Goal: Task Accomplishment & Management: Use online tool/utility

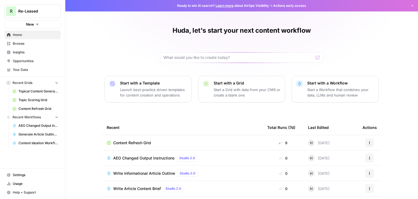
click at [34, 92] on span "Topical Content Generation Grid" at bounding box center [39, 91] width 40 height 5
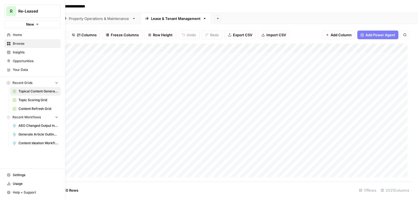
click at [39, 107] on span "Content Refresh Grid" at bounding box center [39, 108] width 40 height 5
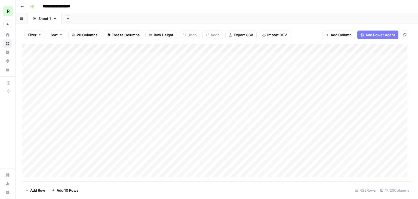
click at [305, 48] on div "Add Column" at bounding box center [216, 112] width 389 height 137
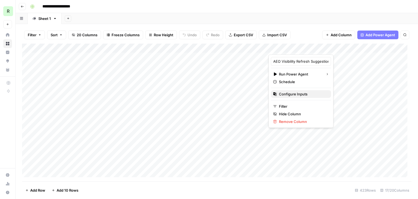
click at [293, 93] on span "Configure Inputs" at bounding box center [303, 93] width 48 height 5
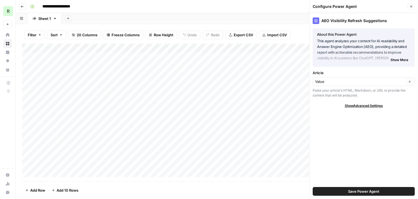
click at [400, 58] on span "Show More" at bounding box center [399, 59] width 18 height 5
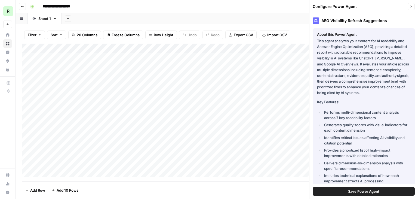
click at [345, 59] on p "This agent analyzes your content for AI readability and Answer Engine Optimizat…" at bounding box center [363, 66] width 93 height 57
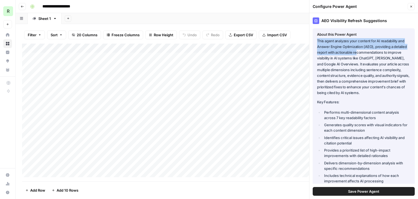
drag, startPoint x: 368, startPoint y: 35, endPoint x: 370, endPoint y: 54, distance: 19.2
click at [370, 54] on div "About this Power Agent This agent analyzes your content for AI readability and …" at bounding box center [363, 108] width 93 height 152
click at [370, 54] on p "This agent analyzes your content for AI readability and Answer Engine Optimizat…" at bounding box center [363, 66] width 93 height 57
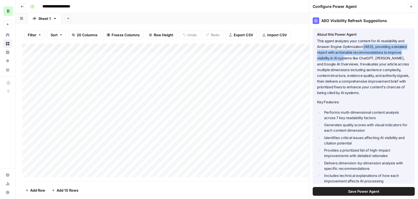
drag, startPoint x: 359, startPoint y: 54, endPoint x: 358, endPoint y: 59, distance: 5.3
click at [358, 59] on p "This agent analyzes your content for AI readability and Answer Engine Optimizat…" at bounding box center [363, 66] width 93 height 57
click at [350, 73] on p "This agent analyzes your content for AI readability and Answer Engine Optimizat…" at bounding box center [363, 66] width 93 height 57
click at [350, 52] on p "This agent analyzes your content for AI readability and Answer Engine Optimizat…" at bounding box center [363, 66] width 93 height 57
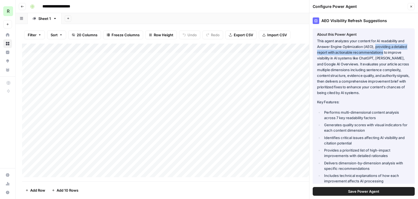
drag, startPoint x: 376, startPoint y: 47, endPoint x: 397, endPoint y: 53, distance: 21.9
click at [397, 53] on p "This agent analyzes your content for AI readability and Answer Engine Optimizat…" at bounding box center [363, 66] width 93 height 57
copy p "providing a detailed report with actionable recommendations"
click at [380, 49] on p "This agent analyzes your content for AI readability and Answer Engine Optimizat…" at bounding box center [363, 66] width 93 height 57
click at [375, 47] on p "This agent analyzes your content for AI readability and Answer Engine Optimizat…" at bounding box center [363, 66] width 93 height 57
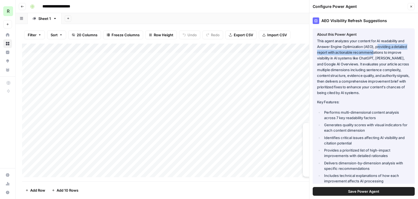
drag, startPoint x: 378, startPoint y: 47, endPoint x: 387, endPoint y: 52, distance: 10.6
click at [387, 52] on p "This agent analyzes your content for AI readability and Answer Engine Optimizat…" at bounding box center [363, 66] width 93 height 57
drag, startPoint x: 376, startPoint y: 47, endPoint x: 347, endPoint y: 56, distance: 30.4
click at [347, 56] on p "This agent analyzes your content for AI readability and Answer Engine Optimizat…" at bounding box center [363, 66] width 93 height 57
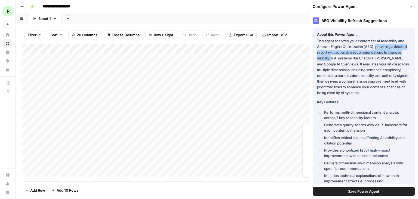
click at [382, 44] on p "This agent analyzes your content for AI readability and Answer Engine Optimizat…" at bounding box center [363, 66] width 93 height 57
drag, startPoint x: 375, startPoint y: 47, endPoint x: 378, endPoint y: 56, distance: 9.5
click at [378, 56] on p "This agent analyzes your content for AI readability and Answer Engine Optimizat…" at bounding box center [363, 66] width 93 height 57
click at [378, 53] on p "This agent analyzes your content for AI readability and Answer Engine Optimizat…" at bounding box center [363, 66] width 93 height 57
drag, startPoint x: 382, startPoint y: 49, endPoint x: 343, endPoint y: 57, distance: 39.1
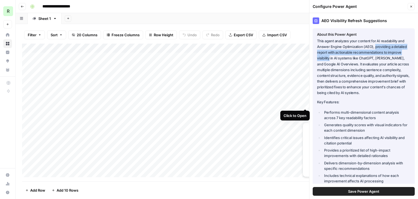
click at [343, 57] on p "This agent analyzes your content for AI readability and Answer Engine Optimizat…" at bounding box center [363, 66] width 93 height 57
copy p "providing a detailed report with actionable recommendations to improve visibili…"
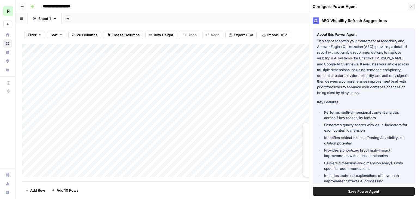
click at [347, 73] on p "This agent analyzes your content for AI readability and Answer Engine Optimizat…" at bounding box center [363, 66] width 93 height 57
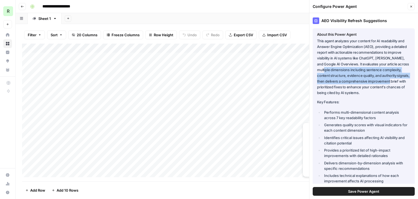
drag, startPoint x: 346, startPoint y: 74, endPoint x: 347, endPoint y: 88, distance: 14.8
click at [347, 88] on p "This agent analyzes your content for AI readability and Answer Engine Optimizat…" at bounding box center [363, 66] width 93 height 57
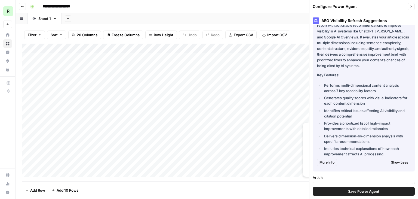
scroll to position [27, 0]
drag, startPoint x: 346, startPoint y: 84, endPoint x: 350, endPoint y: 97, distance: 13.5
click at [350, 97] on ul "Performs multi-dimensional content analysis across 7 key readability factors Ge…" at bounding box center [363, 119] width 93 height 74
click at [350, 97] on li "Generates quality scores with visual indicators for each content dimension" at bounding box center [367, 100] width 88 height 11
click at [412, 7] on icon "button" at bounding box center [410, 6] width 3 height 3
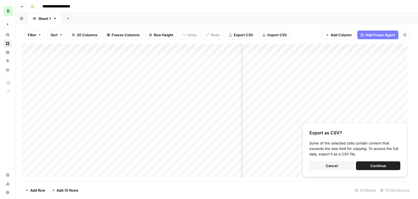
scroll to position [0, 362]
click at [285, 48] on div "Add Column" at bounding box center [216, 112] width 389 height 137
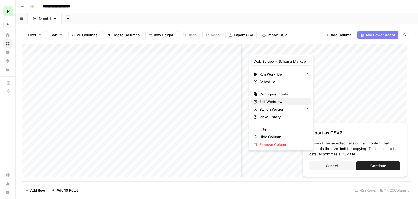
click at [273, 100] on span "Edit Workflow" at bounding box center [283, 101] width 48 height 5
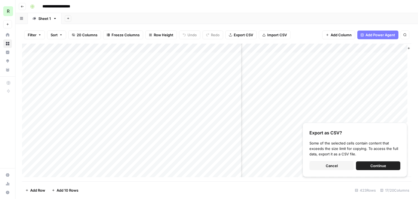
scroll to position [0, 502]
click at [295, 47] on div "Add Column" at bounding box center [216, 112] width 389 height 137
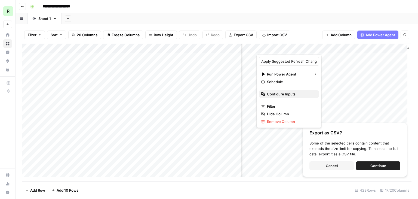
click at [278, 95] on span "Configure Inputs" at bounding box center [291, 93] width 48 height 5
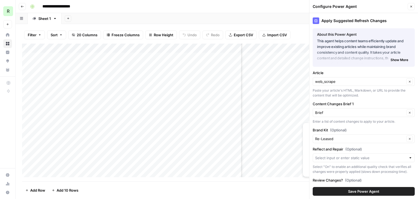
click at [394, 59] on span "Show More" at bounding box center [399, 59] width 18 height 5
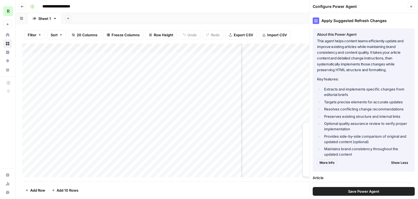
click at [379, 51] on p "This agent helps content teams efficiently update and improve existing articles…" at bounding box center [363, 55] width 93 height 35
click at [360, 47] on p "This agent helps content teams efficiently update and improve existing articles…" at bounding box center [363, 55] width 93 height 35
click at [340, 48] on p "This agent helps content teams efficiently update and improve existing articles…" at bounding box center [363, 55] width 93 height 35
click at [367, 40] on p "This agent helps content teams efficiently update and improve existing articles…" at bounding box center [363, 55] width 93 height 35
drag, startPoint x: 387, startPoint y: 42, endPoint x: 357, endPoint y: 48, distance: 30.3
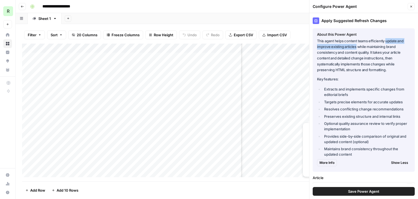
click at [357, 48] on p "This agent helps content teams efficiently update and improve existing articles…" at bounding box center [363, 55] width 93 height 35
click at [355, 57] on p "This agent helps content teams efficiently update and improve existing articles…" at bounding box center [363, 55] width 93 height 35
click at [386, 63] on p "This agent helps content teams efficiently update and improve existing articles…" at bounding box center [363, 55] width 93 height 35
click at [376, 55] on p "This agent helps content teams efficiently update and improve existing articles…" at bounding box center [363, 55] width 93 height 35
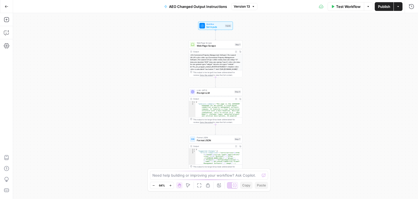
click at [212, 53] on div "Output Expand Output Copy" at bounding box center [215, 52] width 53 height 4
click at [215, 55] on div "<h1>Commercial Property Management Software | Re-Leased UK</h1><div><title><p>C…" at bounding box center [215, 71] width 53 height 35
click at [210, 95] on div "LLM · GPT-5 Prompt LLM Step 6 Copy step Delete step Add Note Test" at bounding box center [216, 91] width 54 height 8
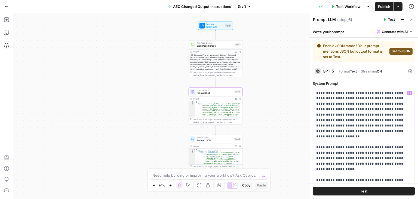
scroll to position [27, 0]
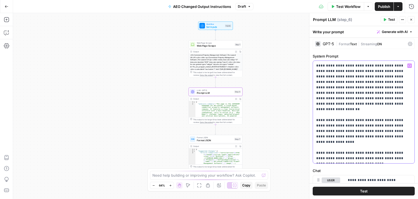
click at [354, 79] on p "**********" at bounding box center [361, 112] width 91 height 98
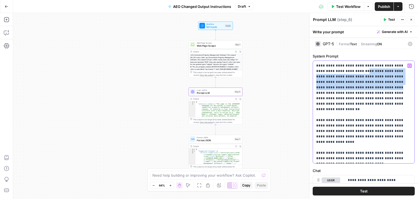
drag, startPoint x: 354, startPoint y: 73, endPoint x: 361, endPoint y: 87, distance: 16.3
click at [361, 87] on p "**********" at bounding box center [361, 112] width 91 height 98
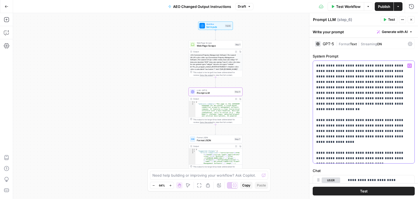
scroll to position [54, 0]
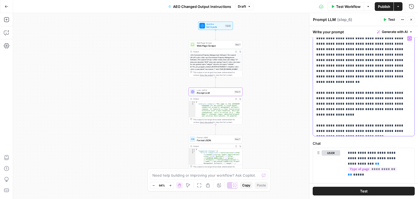
click at [332, 92] on p "**********" at bounding box center [361, 85] width 91 height 98
click at [348, 59] on p "**********" at bounding box center [361, 85] width 91 height 98
click at [344, 84] on p "**********" at bounding box center [361, 85] width 91 height 98
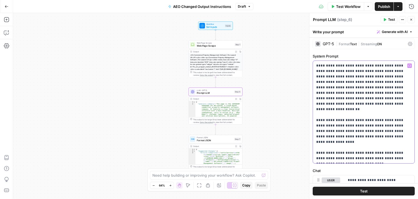
click at [343, 78] on p "**********" at bounding box center [361, 112] width 91 height 98
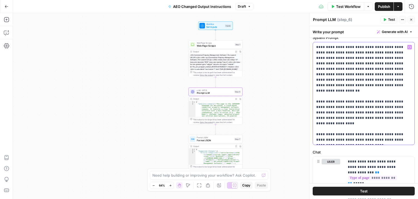
scroll to position [54, 0]
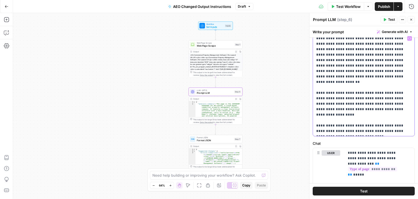
click at [341, 83] on p "**********" at bounding box center [361, 85] width 91 height 98
drag, startPoint x: 341, startPoint y: 86, endPoint x: 381, endPoint y: 92, distance: 40.9
click at [381, 92] on p "**********" at bounding box center [361, 85] width 91 height 98
click at [381, 91] on p "**********" at bounding box center [361, 85] width 91 height 98
drag, startPoint x: 380, startPoint y: 88, endPoint x: 382, endPoint y: 92, distance: 5.0
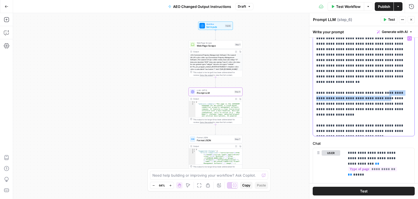
click at [382, 92] on p "**********" at bounding box center [361, 85] width 91 height 98
copy p "**********"
click at [361, 113] on p "**********" at bounding box center [361, 85] width 91 height 98
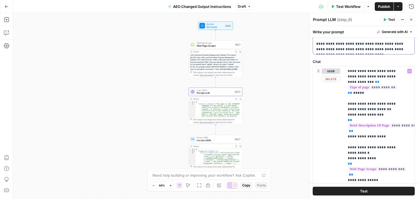
scroll to position [82, 0]
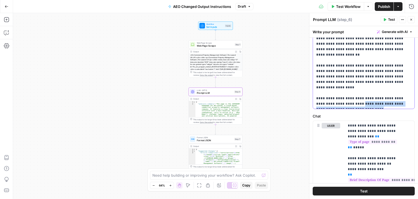
drag, startPoint x: 355, startPoint y: 101, endPoint x: 360, endPoint y: 104, distance: 6.5
click at [360, 104] on p "**********" at bounding box center [361, 57] width 91 height 98
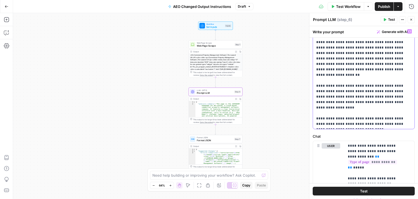
scroll to position [54, 0]
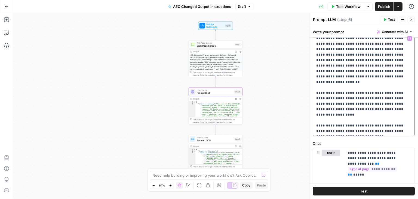
click at [357, 100] on p "**********" at bounding box center [361, 85] width 91 height 98
click at [6, 3] on button "Go Back" at bounding box center [7, 7] width 10 height 10
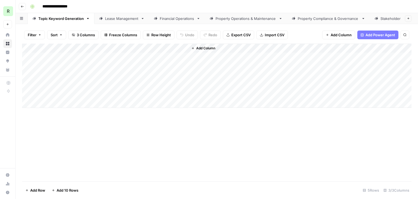
click at [112, 59] on div "Add Column" at bounding box center [216, 76] width 389 height 64
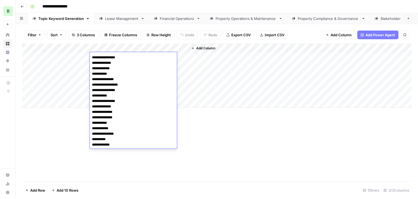
click at [245, 124] on div "Add Column" at bounding box center [216, 112] width 389 height 137
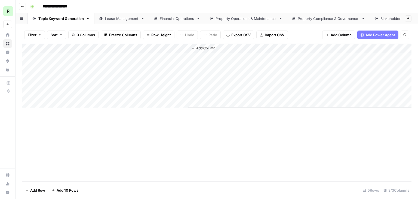
click at [155, 57] on div "Add Column" at bounding box center [216, 76] width 389 height 64
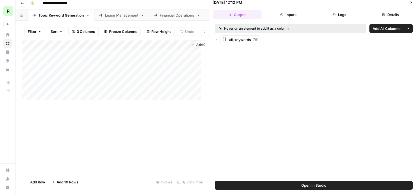
scroll to position [4, 0]
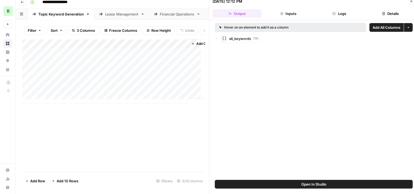
click at [121, 57] on div "Add Column" at bounding box center [113, 71] width 183 height 64
click at [112, 73] on div "Add Column" at bounding box center [113, 71] width 183 height 64
click at [103, 66] on div "Add Column" at bounding box center [113, 71] width 183 height 64
click at [115, 66] on div "Add Column" at bounding box center [113, 71] width 183 height 64
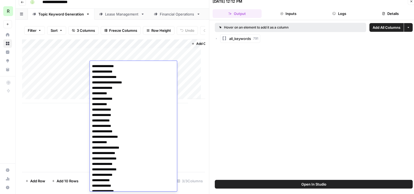
scroll to position [174, 0]
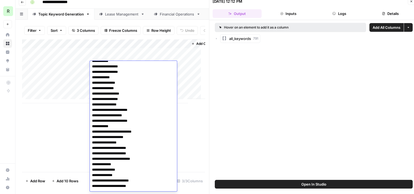
click at [124, 101] on textarea at bounding box center [133, 42] width 87 height 307
click at [114, 121] on textarea at bounding box center [133, 42] width 87 height 307
click at [197, 112] on div "Add Column" at bounding box center [113, 105] width 183 height 133
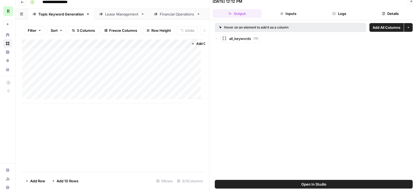
click at [165, 68] on div "Add Column" at bounding box center [113, 71] width 183 height 64
click at [176, 64] on div "Add Column" at bounding box center [113, 71] width 183 height 64
click at [253, 39] on span "1418" at bounding box center [256, 38] width 7 height 5
click at [218, 38] on icon "button" at bounding box center [216, 38] width 3 height 3
click at [216, 39] on icon "button" at bounding box center [216, 38] width 3 height 3
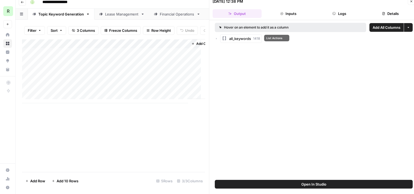
click at [223, 39] on rect "button" at bounding box center [224, 38] width 4 height 4
click at [215, 39] on icon "button" at bounding box center [216, 38] width 3 height 3
click at [226, 37] on icon "button" at bounding box center [223, 38] width 5 height 5
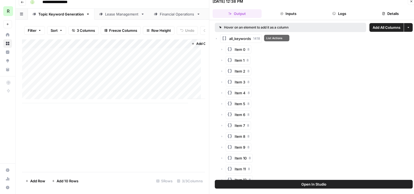
click at [236, 43] on button "all_keywords 1418" at bounding box center [241, 38] width 42 height 9
click at [236, 41] on button "all_keywords 1418" at bounding box center [241, 38] width 42 height 9
click at [236, 39] on span "all_keywords" at bounding box center [240, 38] width 22 height 5
click at [289, 187] on button "Open In Studio" at bounding box center [314, 184] width 198 height 9
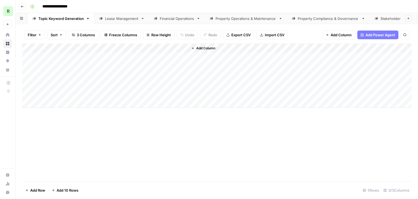
click at [159, 69] on div "Add Column" at bounding box center [216, 76] width 389 height 64
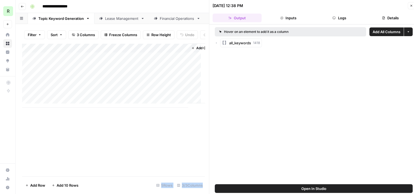
click at [237, 44] on span "all_keywords" at bounding box center [240, 42] width 22 height 5
click at [216, 43] on icon "button" at bounding box center [216, 43] width 1 height 2
click at [146, 136] on div "Add Column" at bounding box center [113, 110] width 183 height 133
